Goal: Task Accomplishment & Management: Use online tool/utility

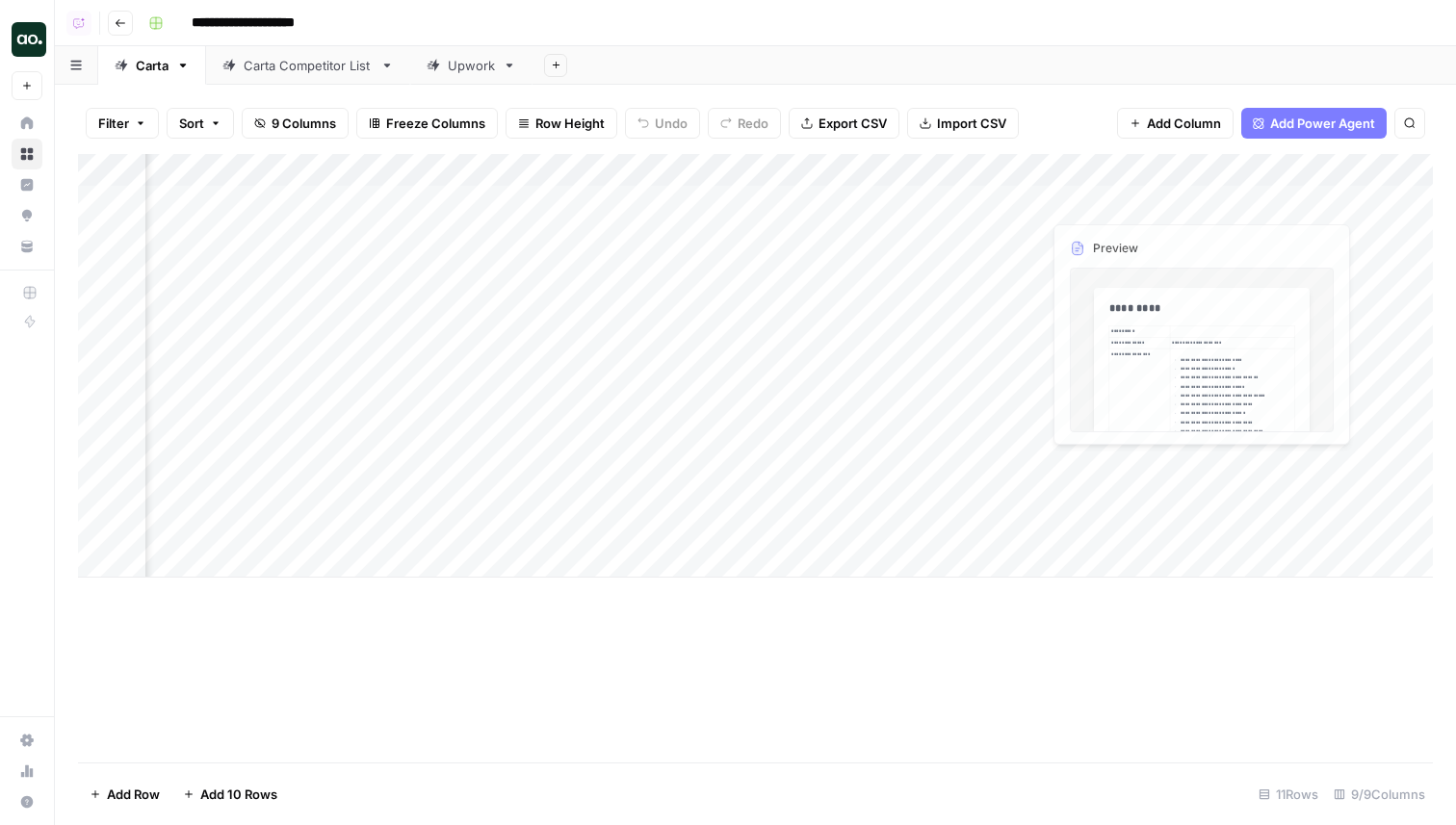
scroll to position [0, 235]
click at [933, 199] on div "Add Column" at bounding box center [755, 365] width 1354 height 424
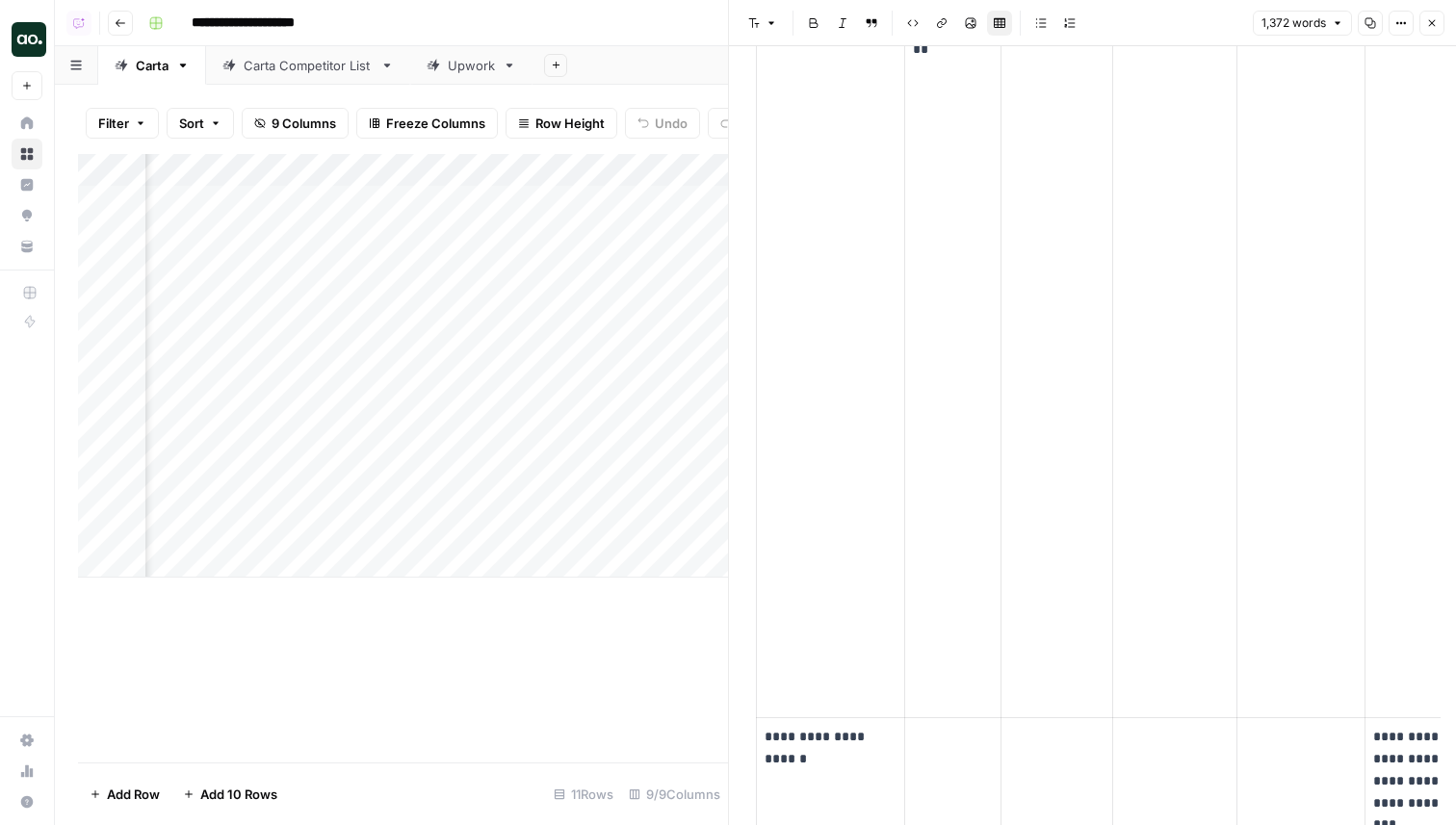
scroll to position [6086, 0]
click at [1421, 18] on button "Close" at bounding box center [1431, 23] width 25 height 25
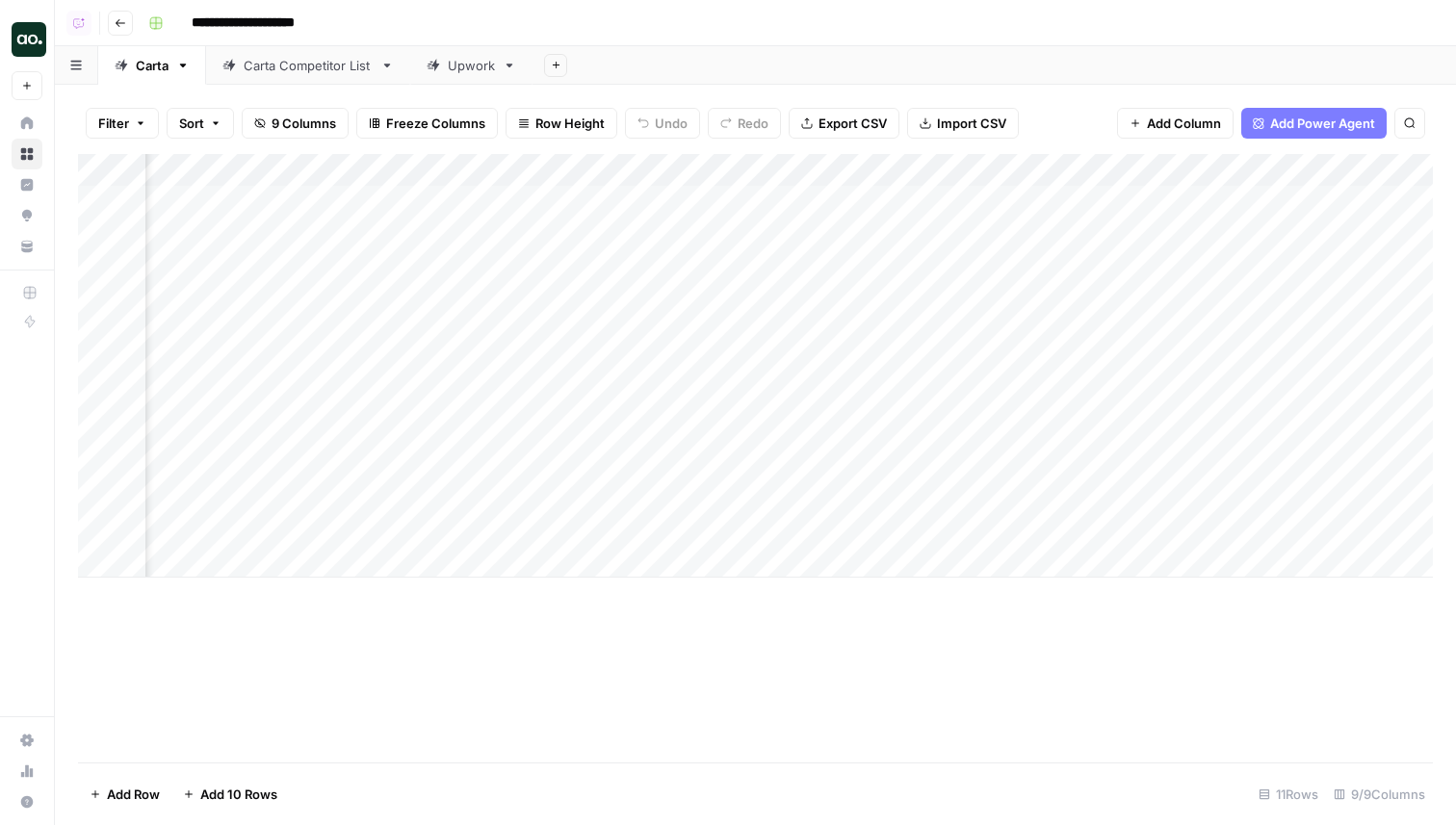
scroll to position [0, 208]
click at [486, 172] on div "Add Column" at bounding box center [755, 365] width 1354 height 424
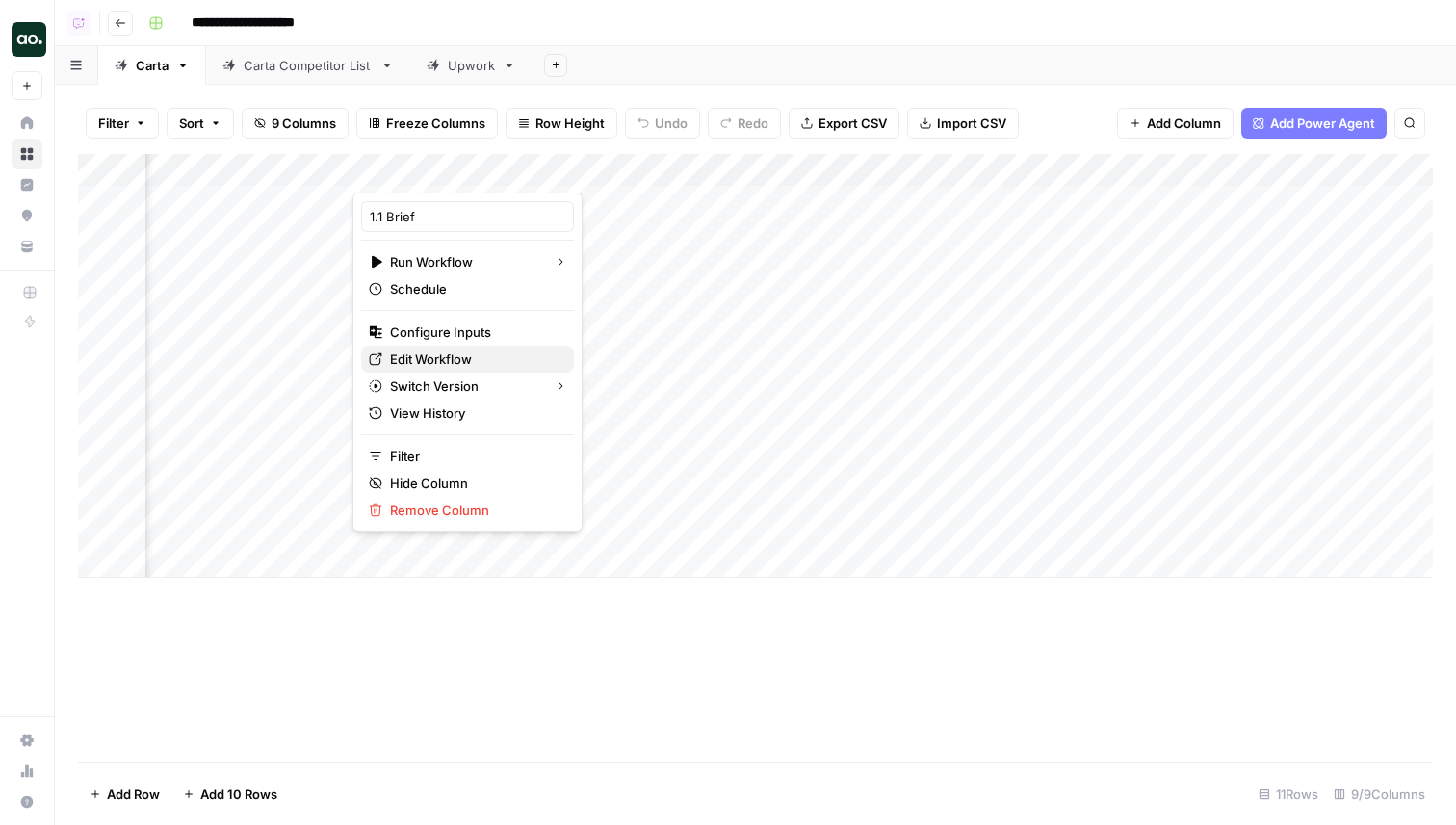
click at [454, 350] on span "Edit Workflow" at bounding box center [474, 358] width 169 height 19
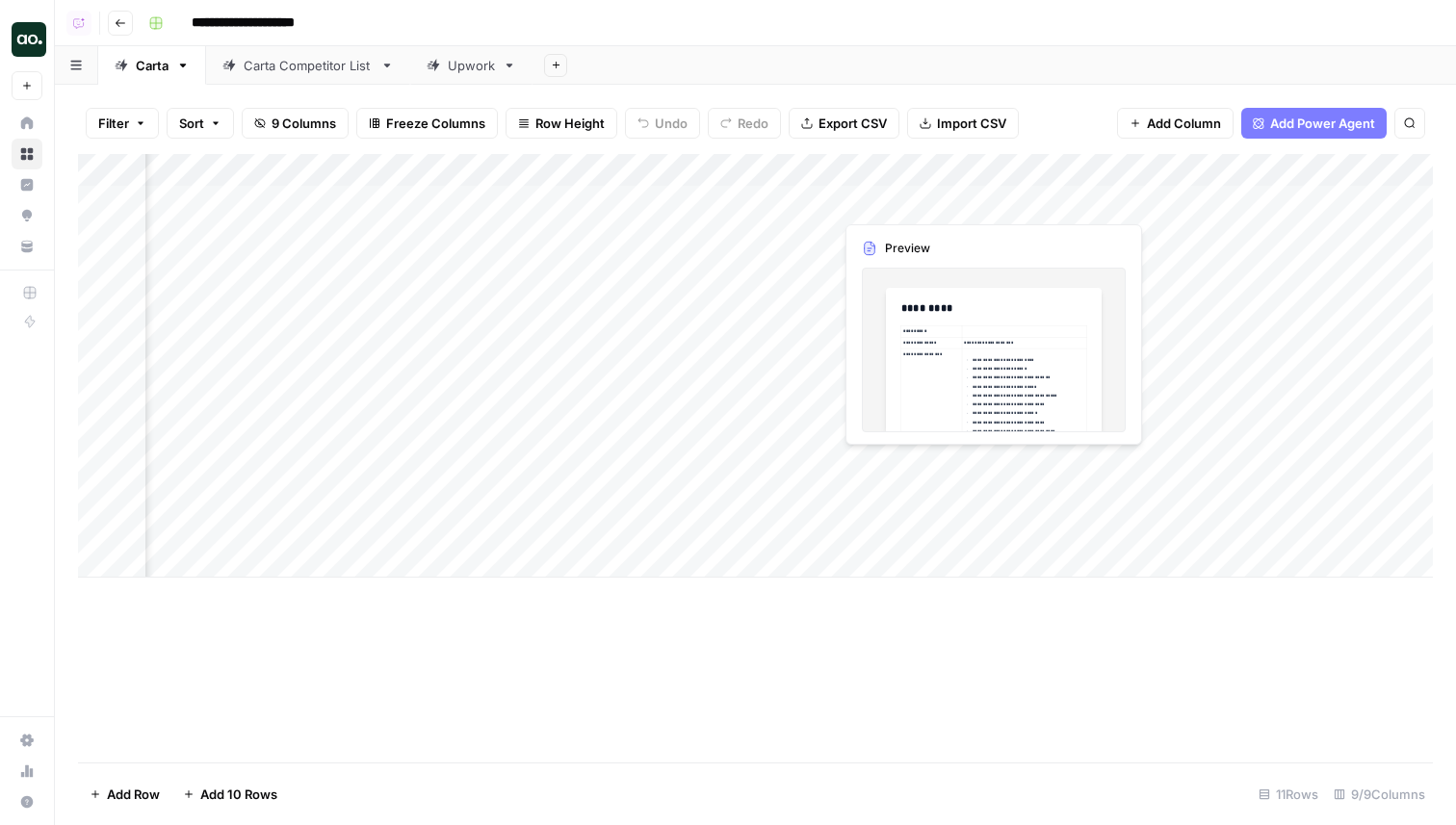
click at [916, 200] on div "Add Column" at bounding box center [755, 365] width 1354 height 424
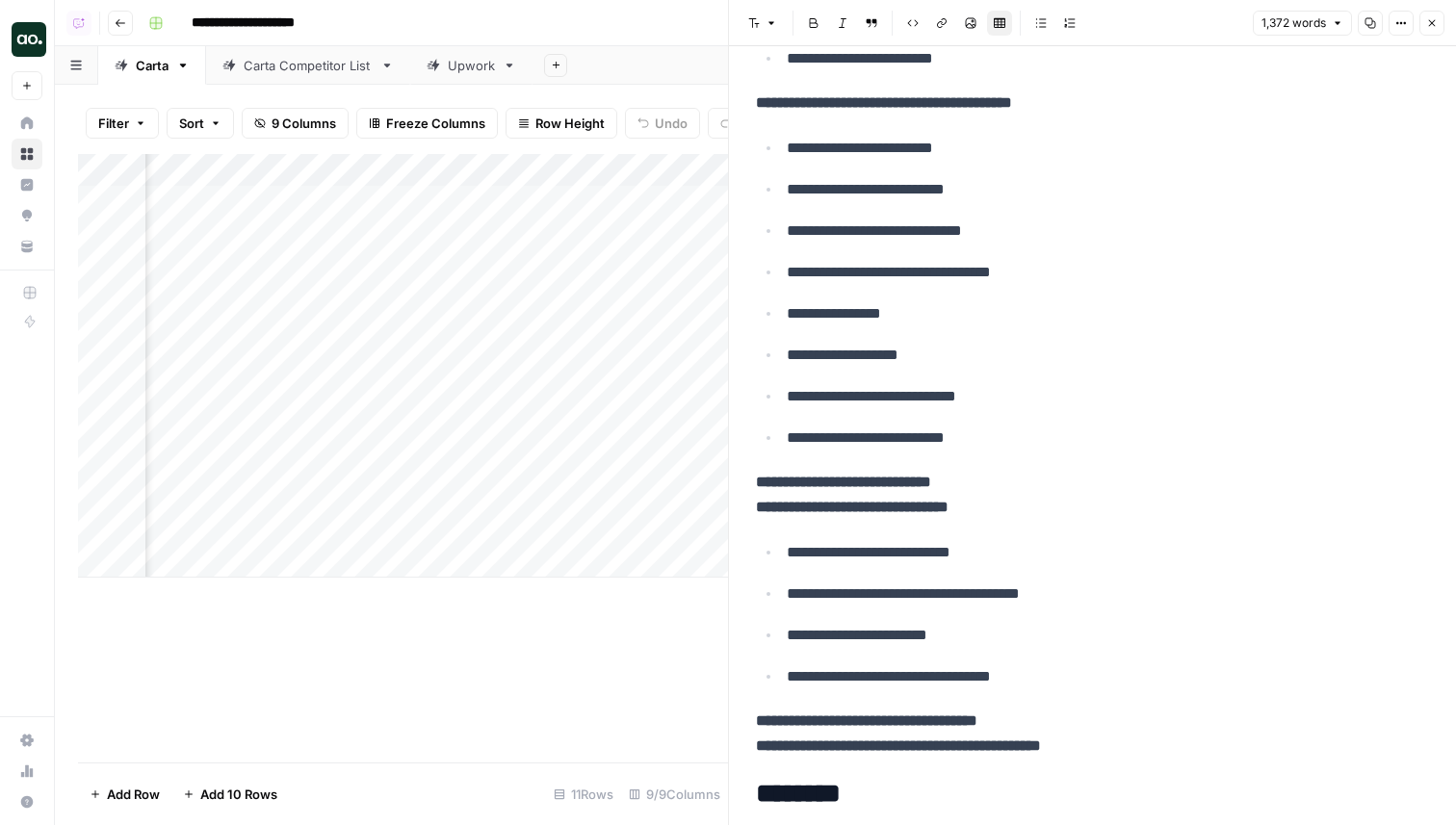
scroll to position [766, 0]
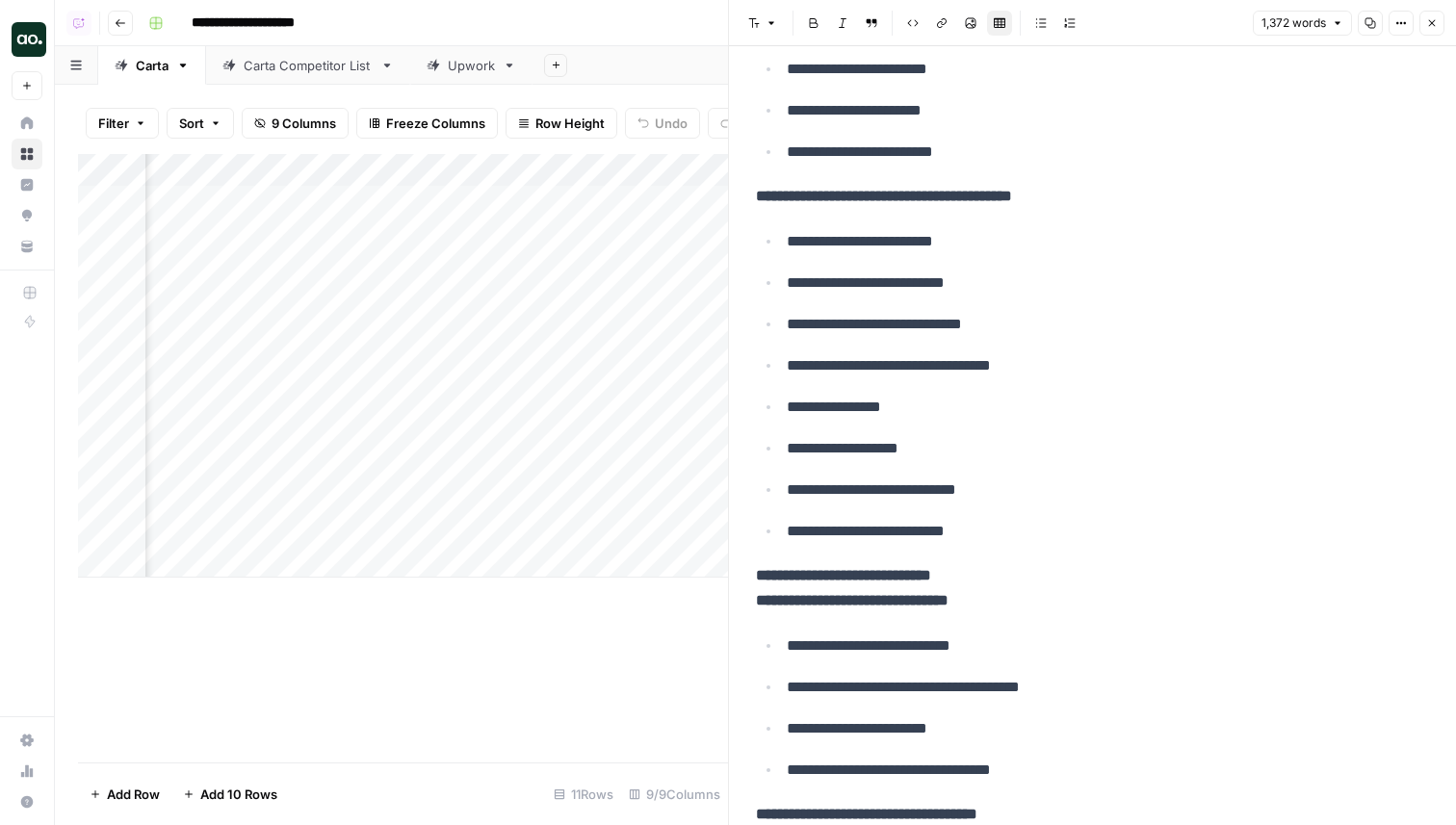
click at [1397, 19] on icon "button" at bounding box center [1401, 23] width 12 height 12
click at [1316, 201] on span "Code" at bounding box center [1342, 204] width 93 height 19
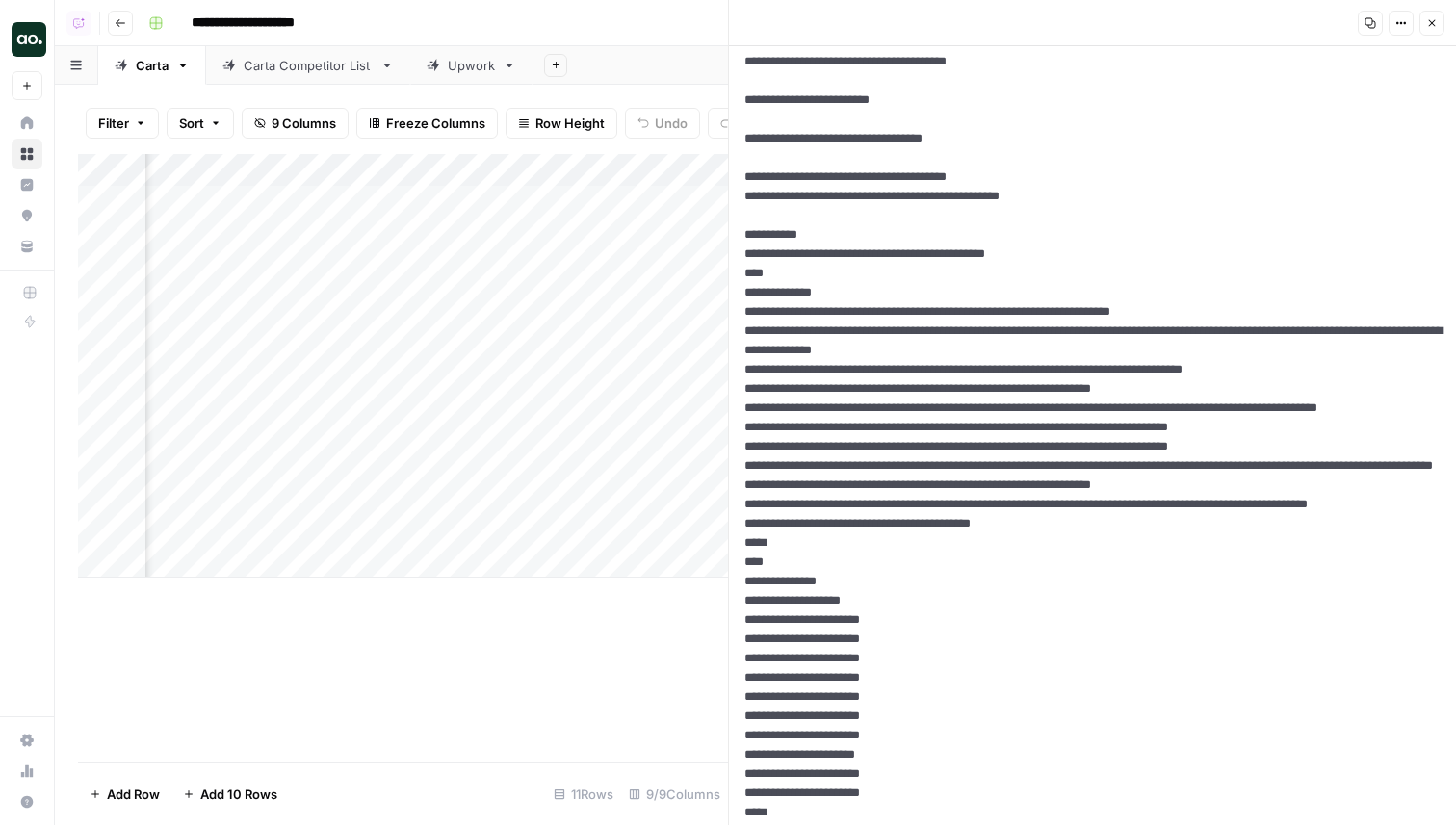
scroll to position [713, 0]
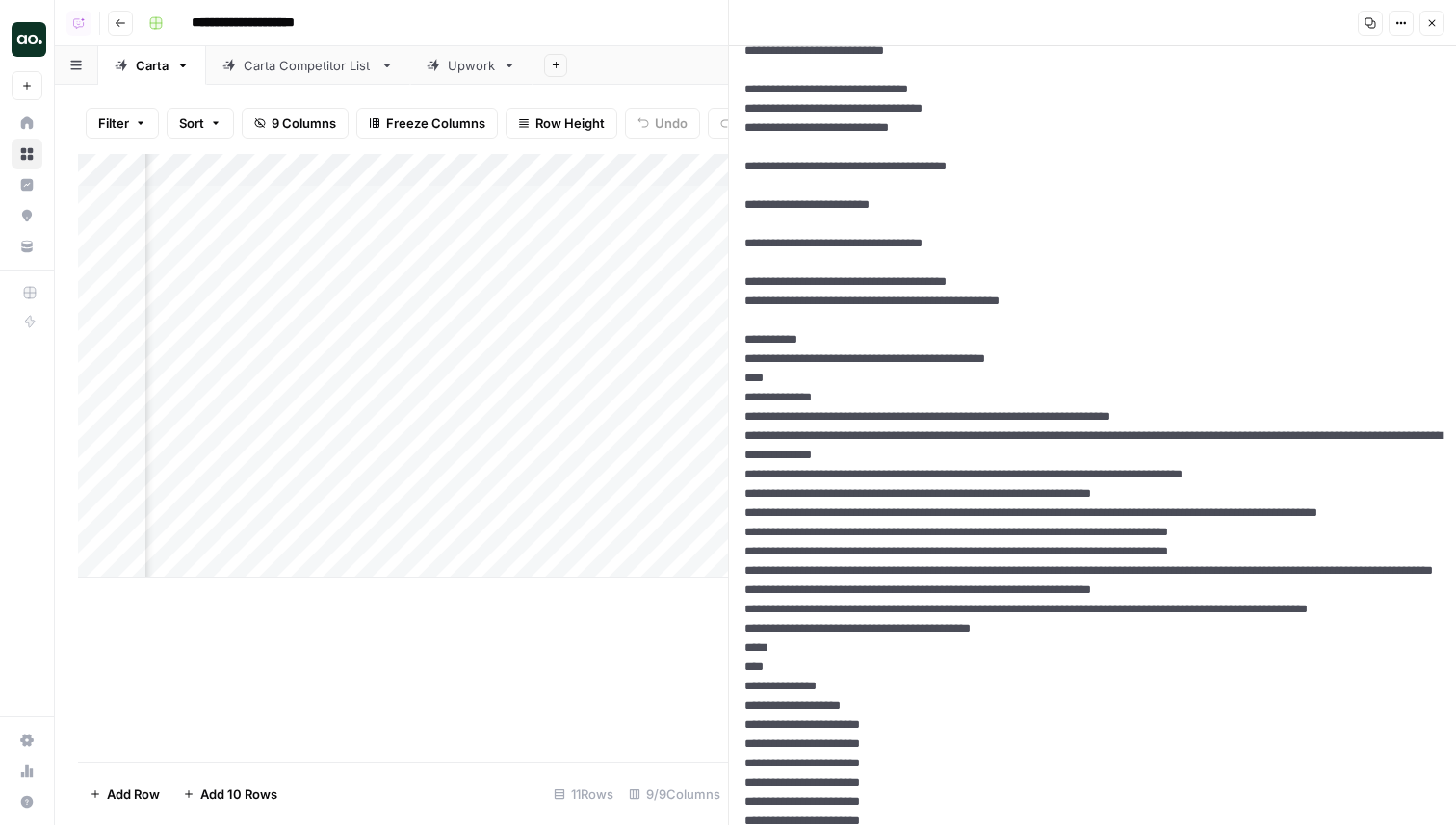
drag, startPoint x: 742, startPoint y: 376, endPoint x: 950, endPoint y: 675, distance: 364.2
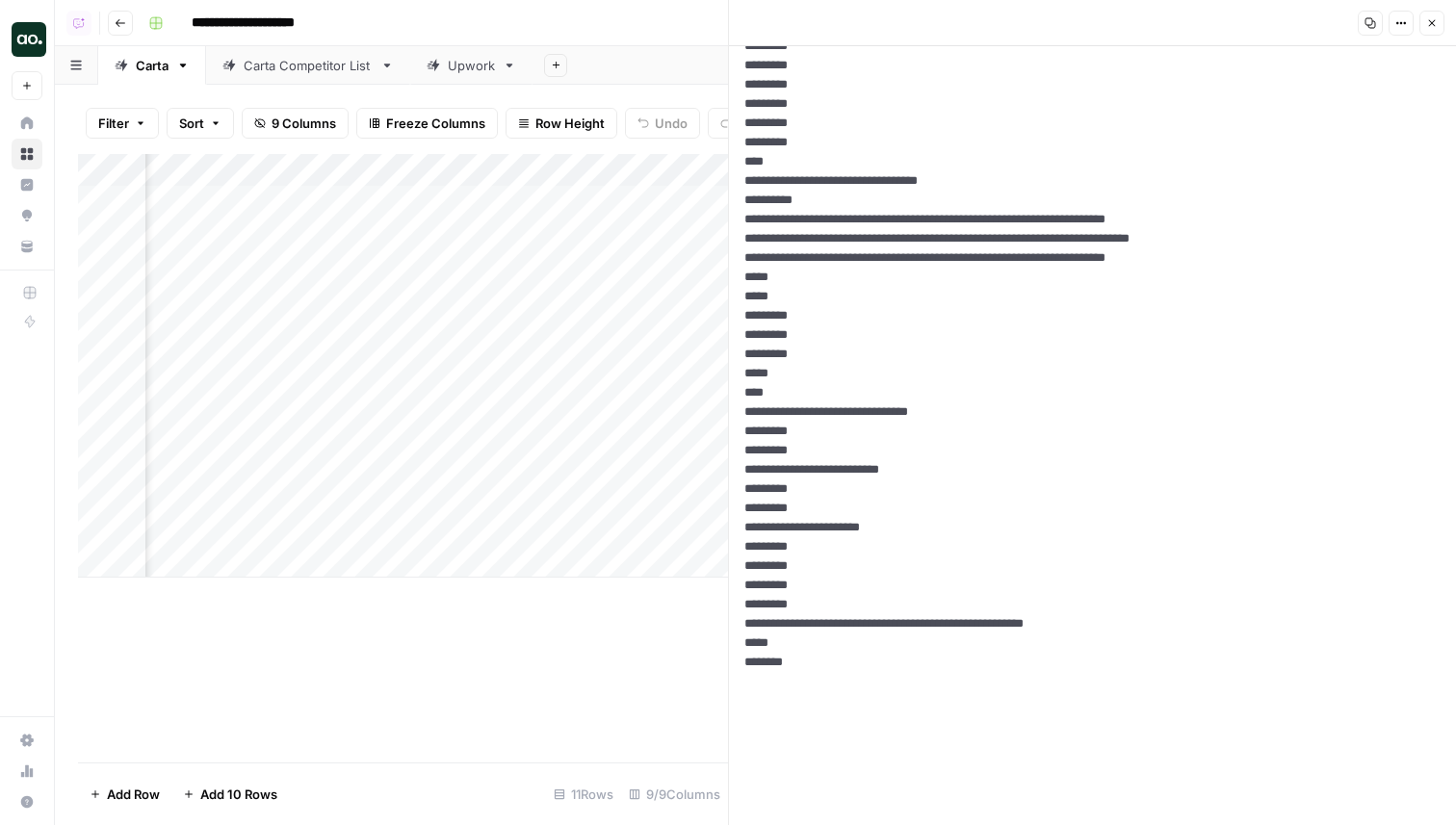
scroll to position [9461, 0]
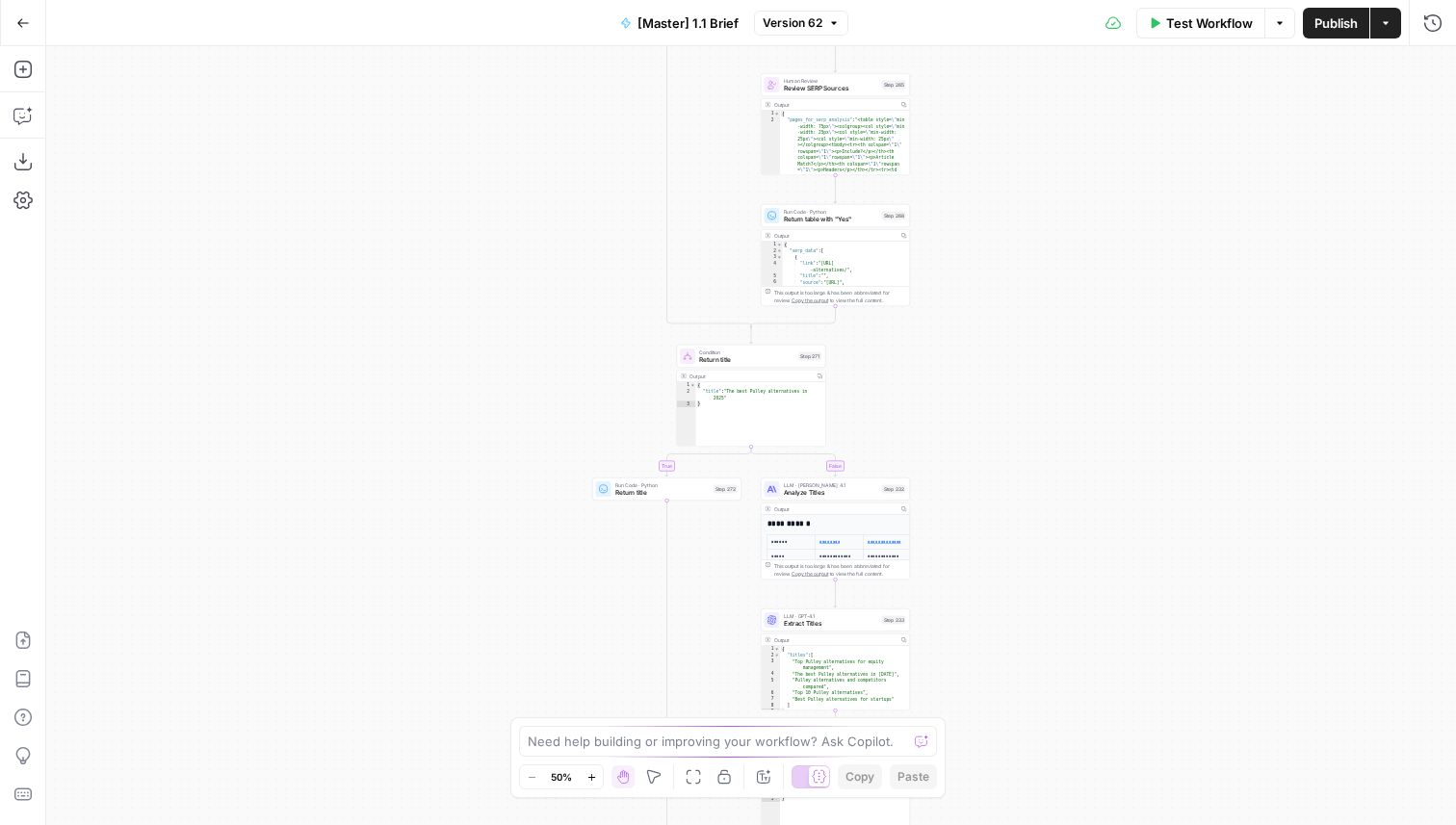
click at [485, 464] on div "true false true false true false true false true false Workflow Set Inputs Inpu…" at bounding box center [750, 435] width 1409 height 779
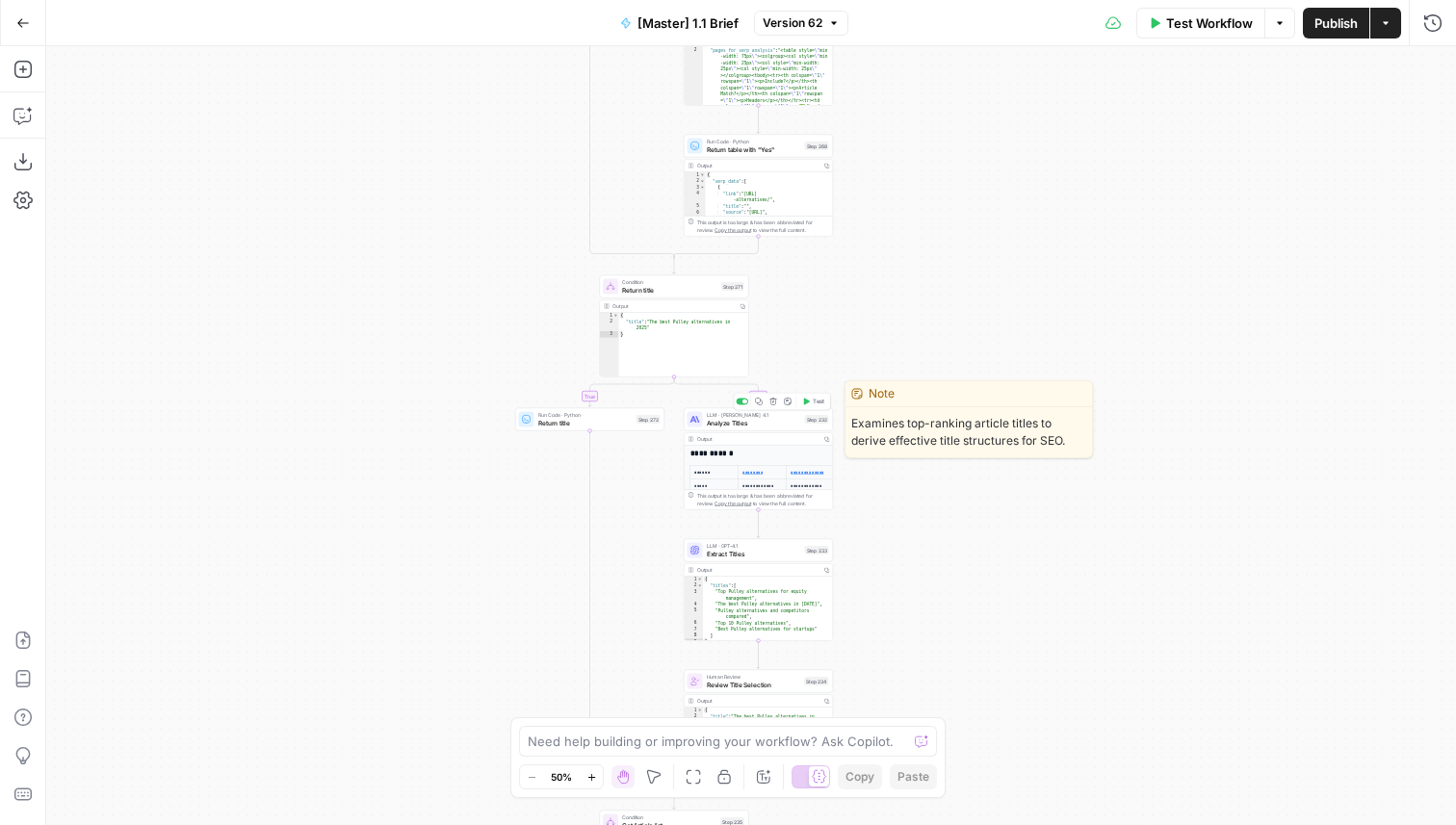
click at [724, 431] on div "LLM · Claude Opus 4.1 Analyze Titles Step 232 Copy step Delete step Edit Note T…" at bounding box center [758, 419] width 150 height 23
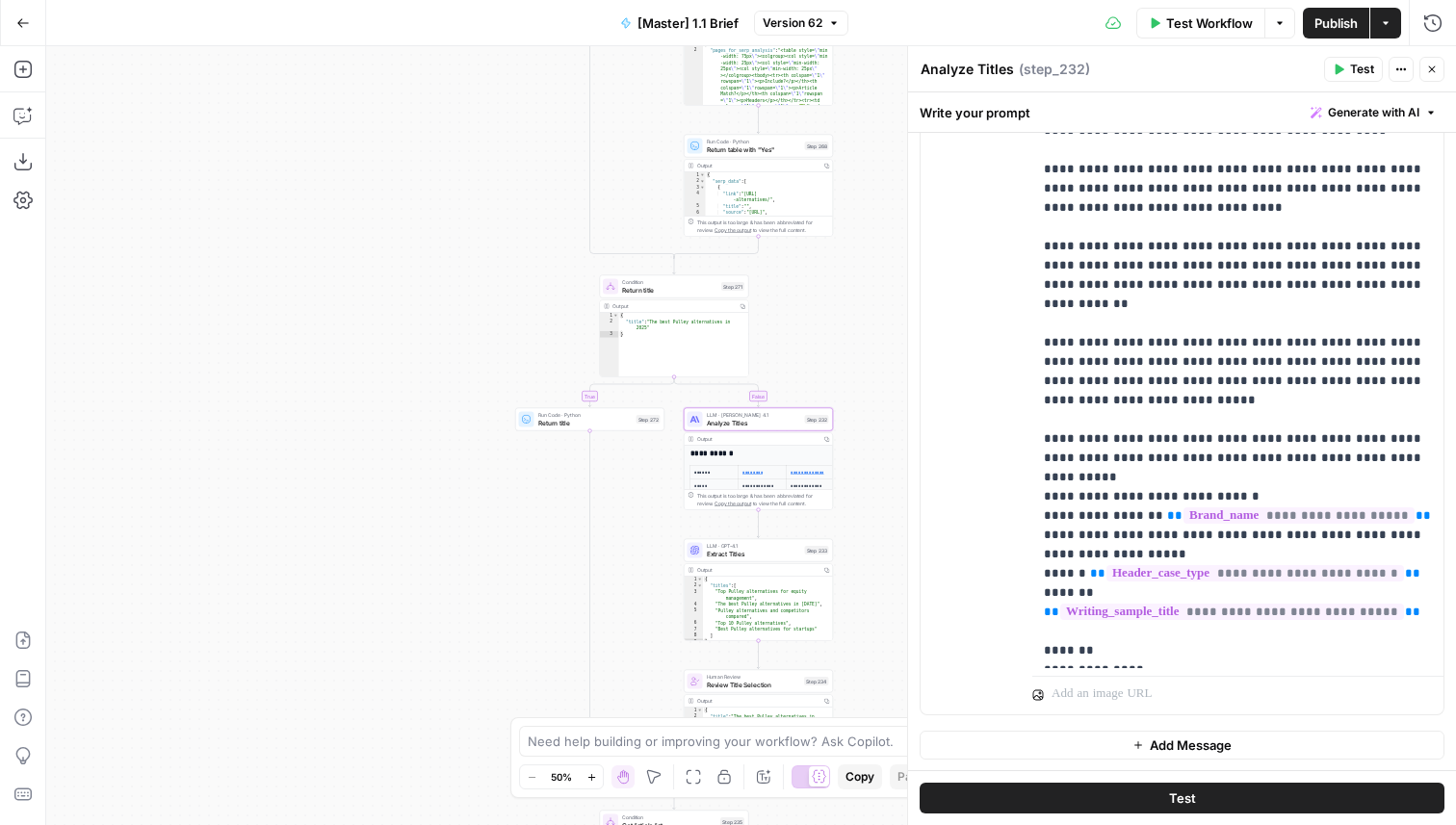
scroll to position [522, 0]
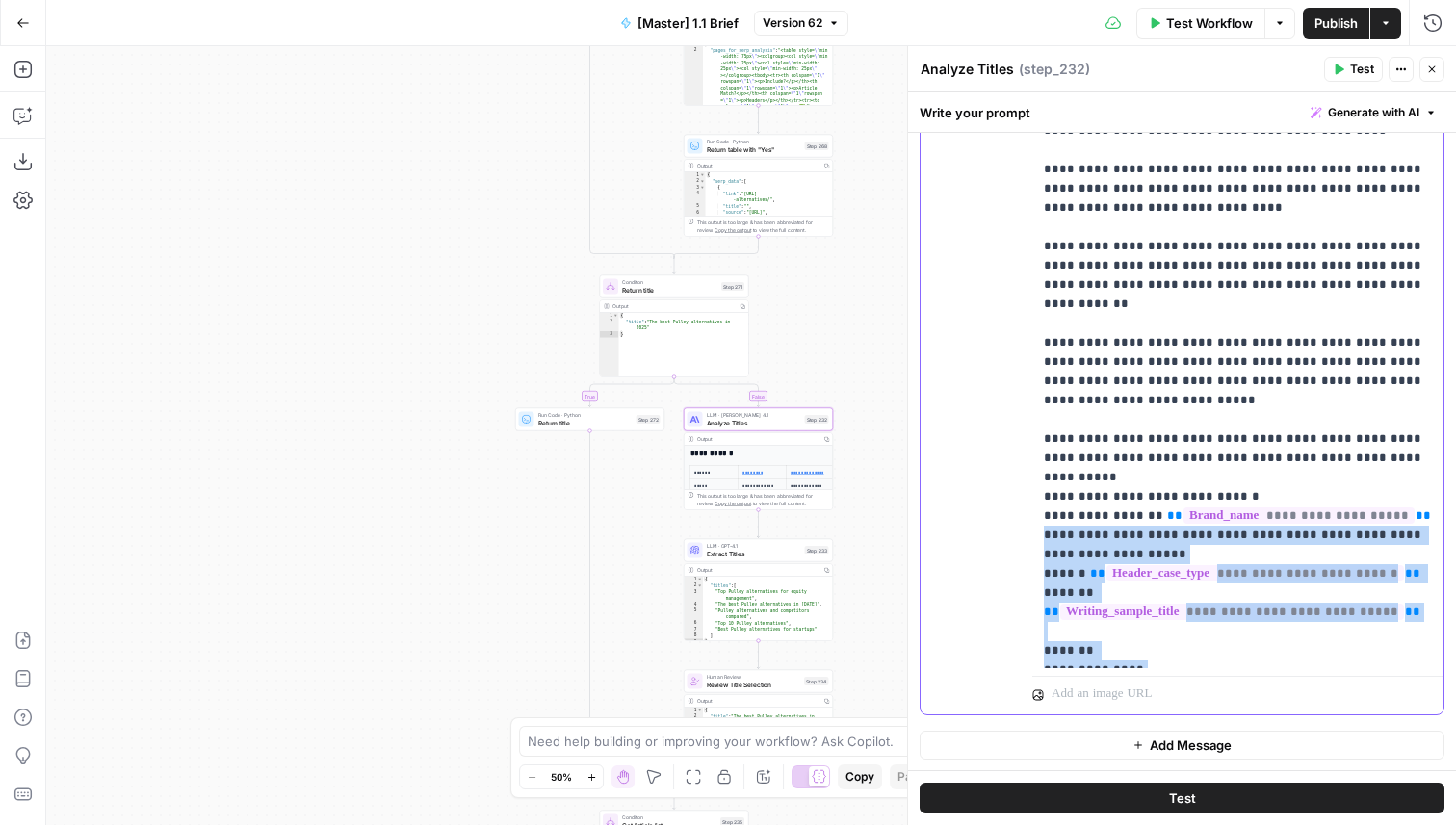
drag, startPoint x: 1216, startPoint y: 651, endPoint x: 1191, endPoint y: 429, distance: 223.4
click at [1191, 429] on p "**********" at bounding box center [1238, 112] width 388 height 1098
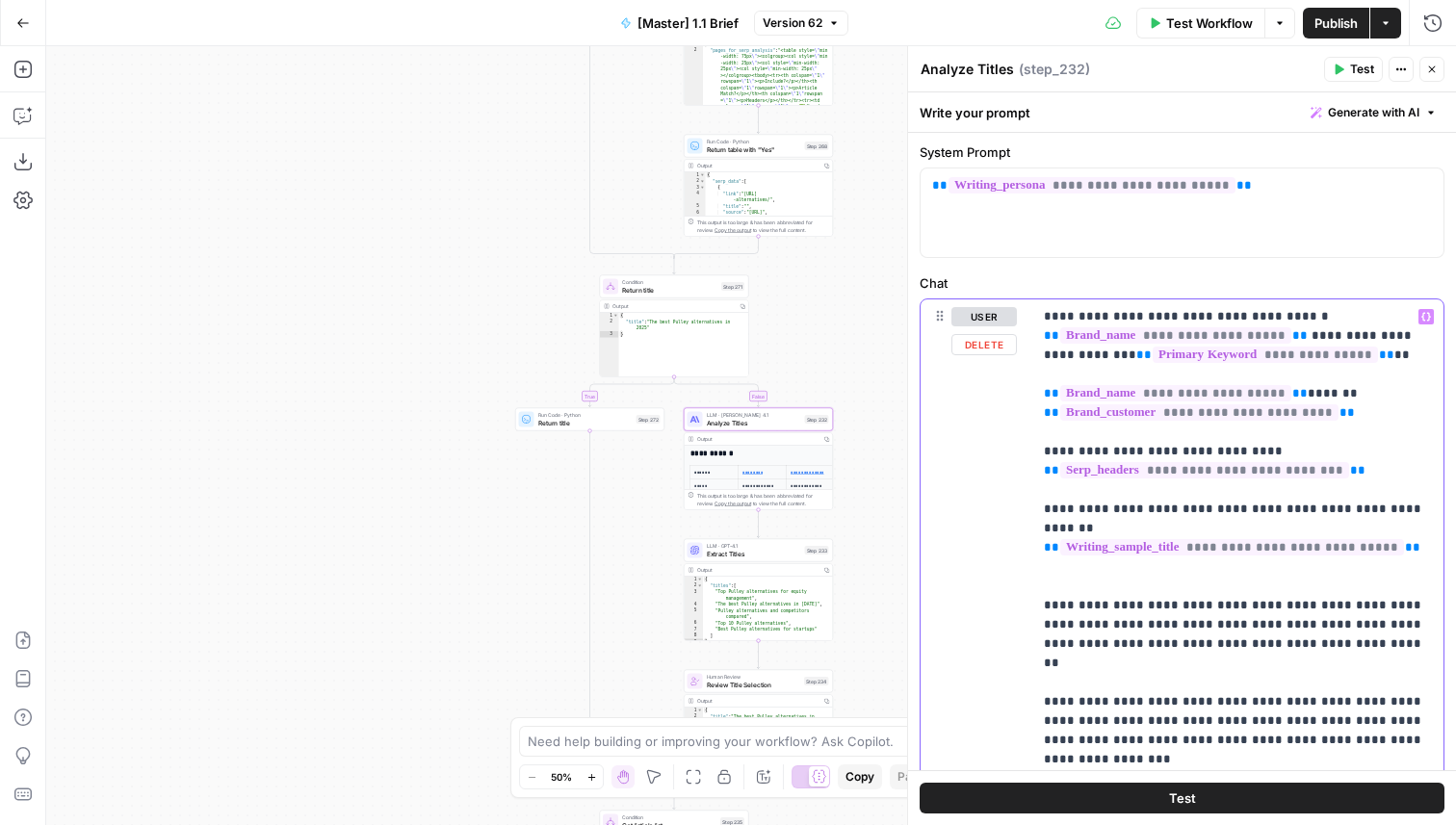
scroll to position [102, 0]
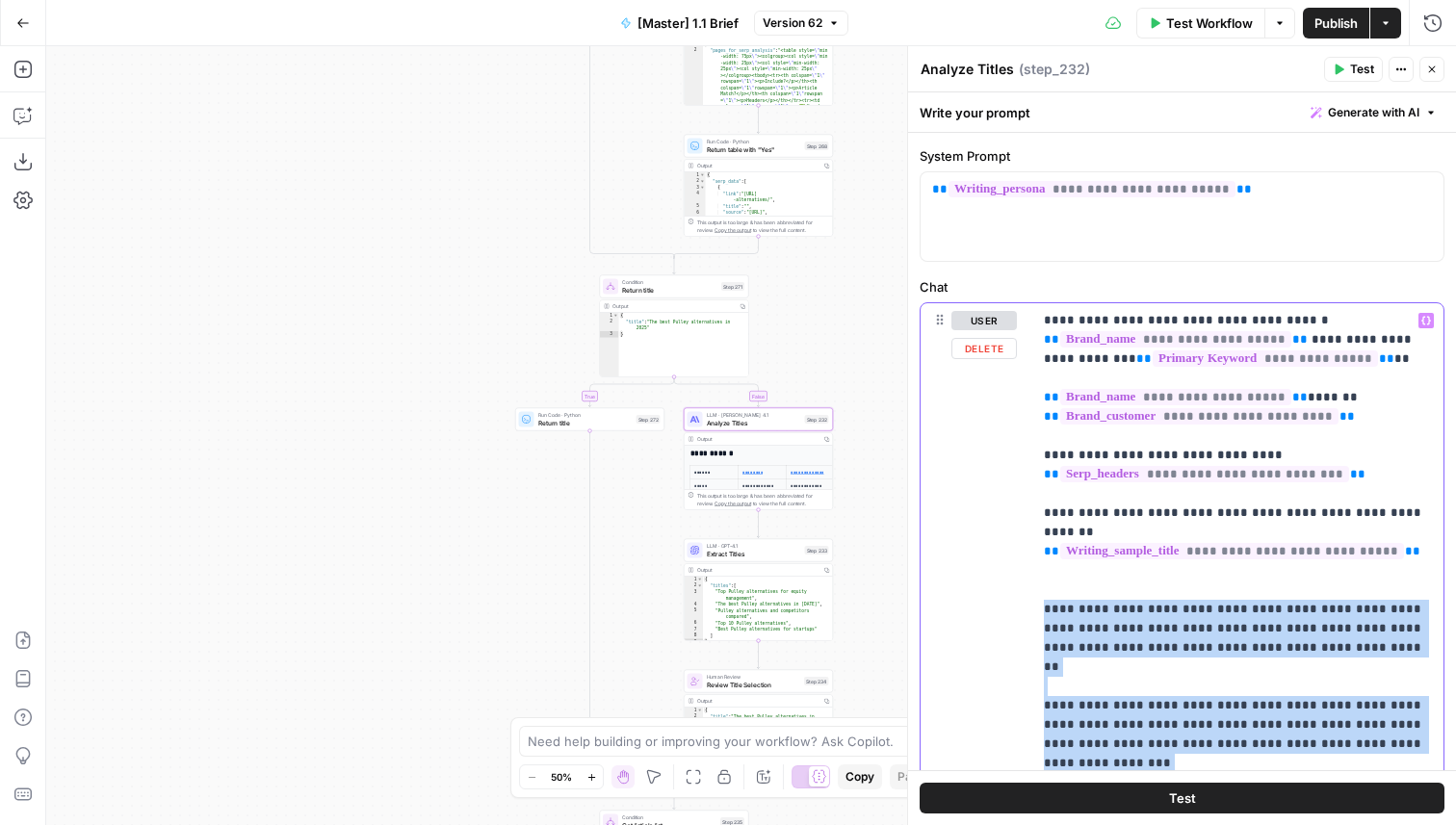
click at [1042, 590] on div "**********" at bounding box center [1238, 695] width 411 height 785
copy p "**********"
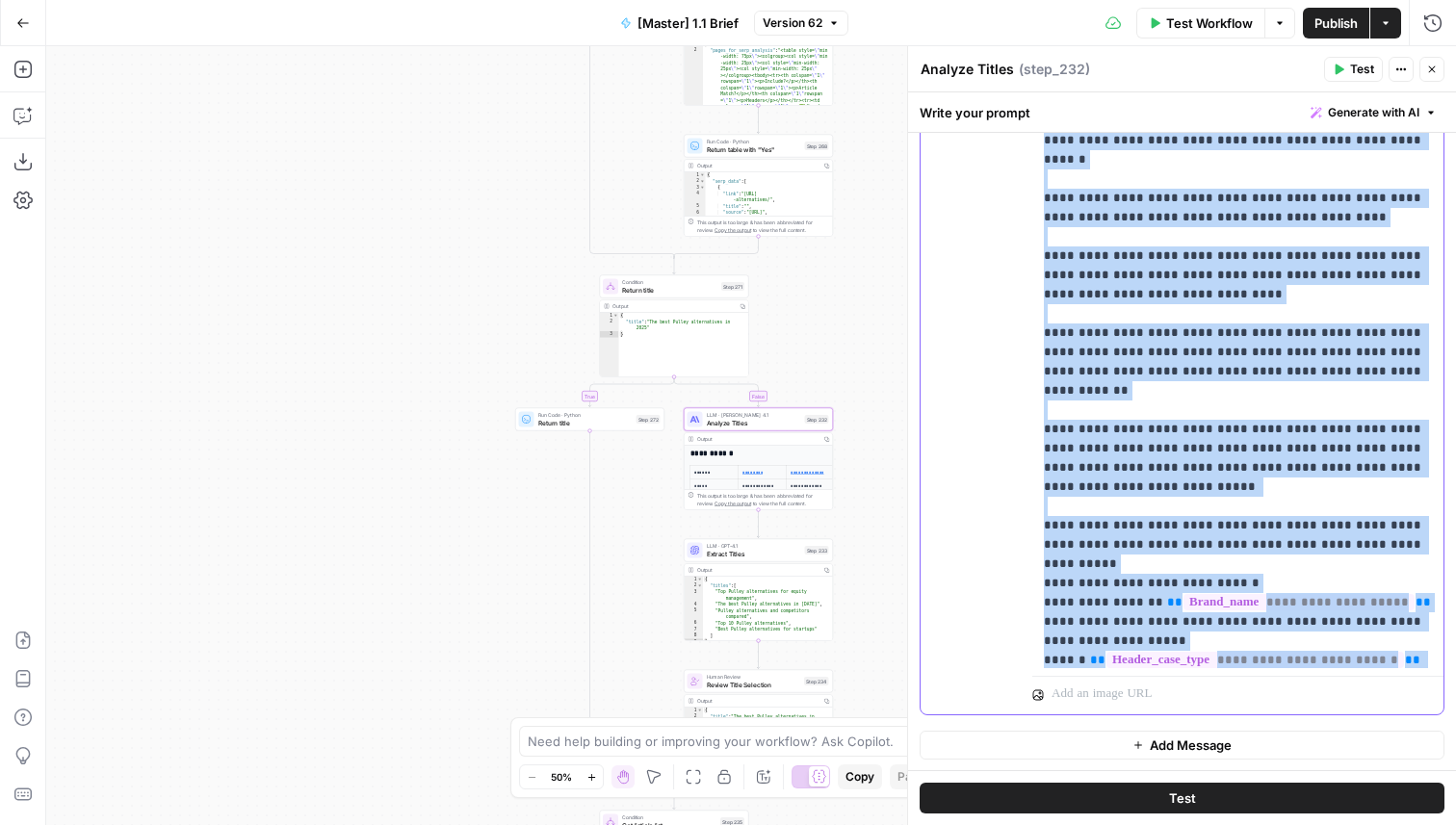
scroll to position [328, 0]
